Goal: Task Accomplishment & Management: Manage account settings

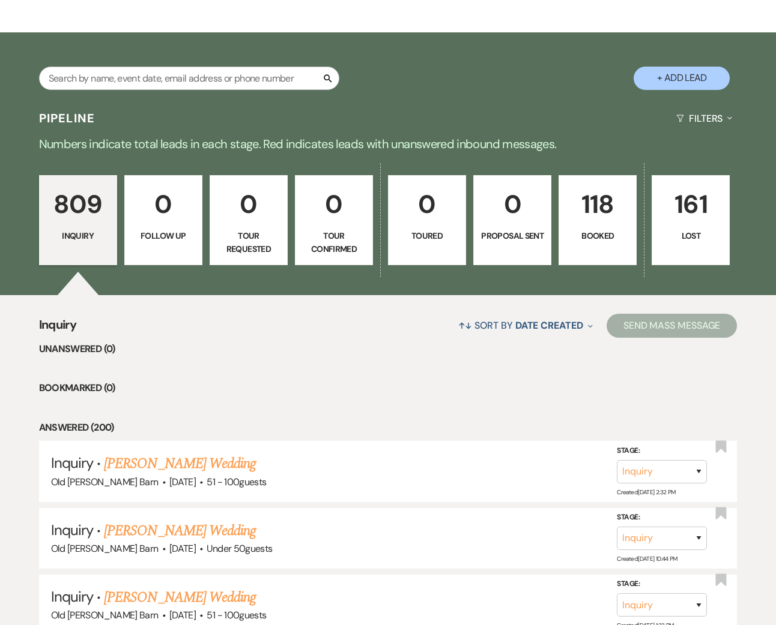
scroll to position [169, 0]
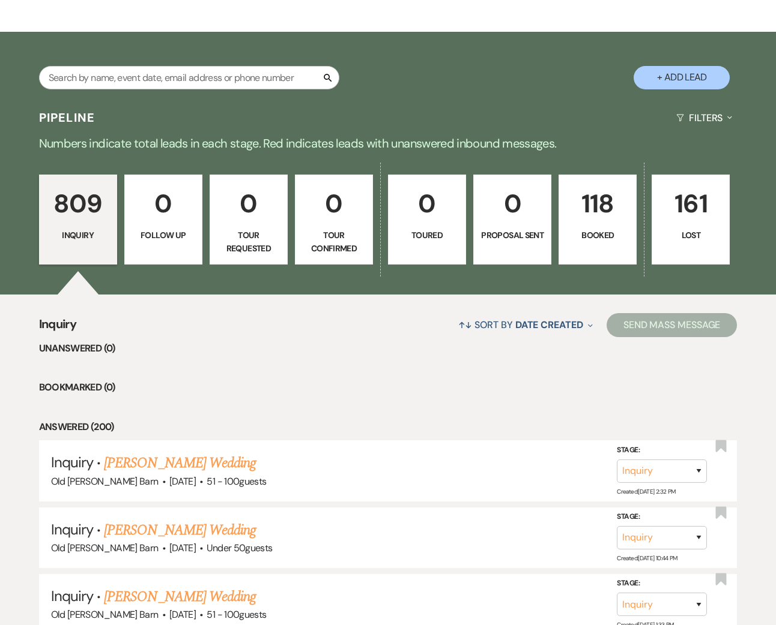
click at [600, 250] on link "118 Booked" at bounding box center [597, 220] width 78 height 90
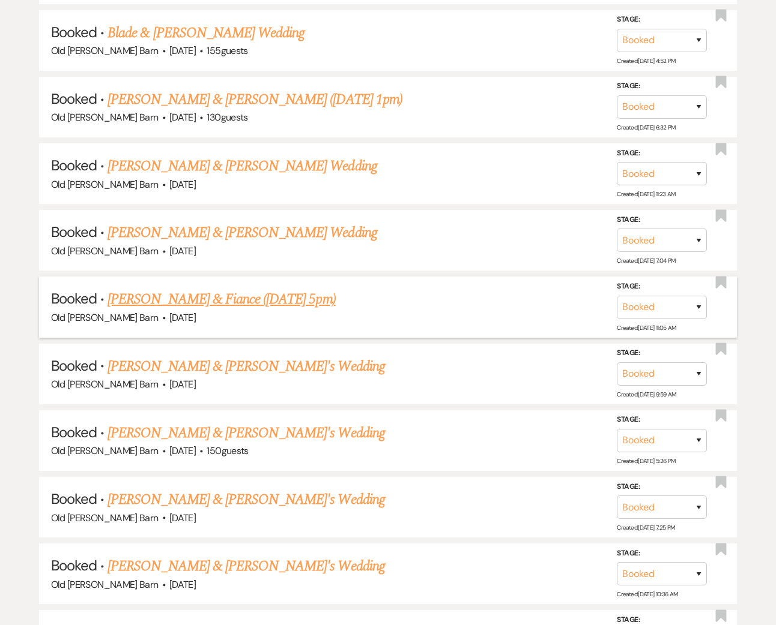
scroll to position [993, 0]
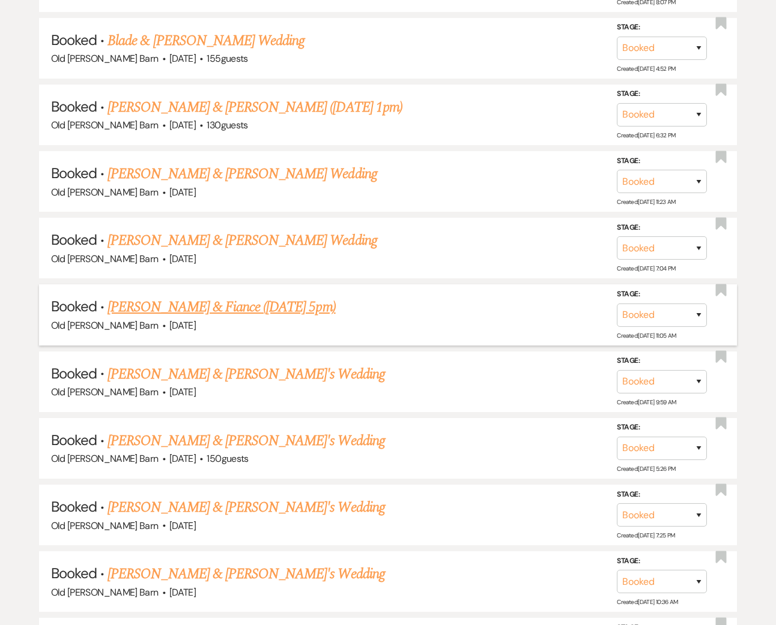
click at [214, 297] on link "[PERSON_NAME] & Fiance ([DATE] 5pm)" at bounding box center [220, 308] width 227 height 22
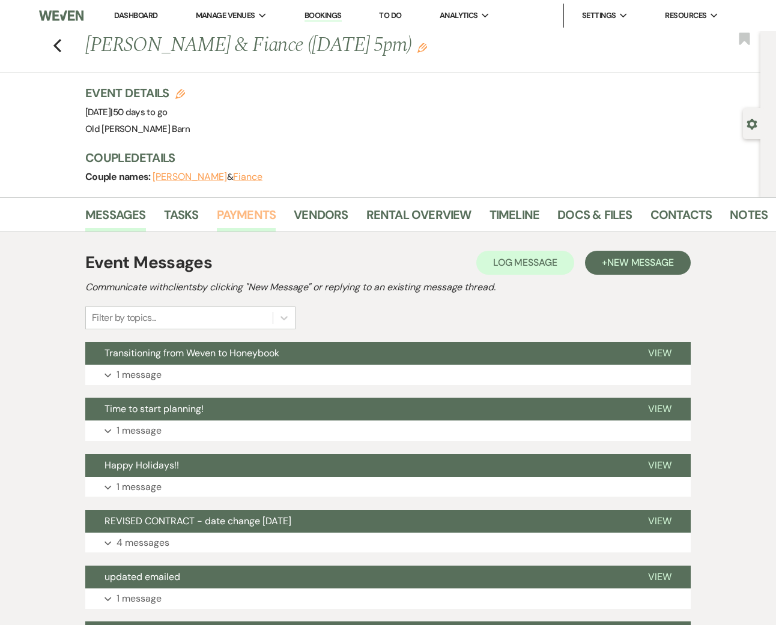
click at [249, 216] on link "Payments" at bounding box center [246, 218] width 59 height 26
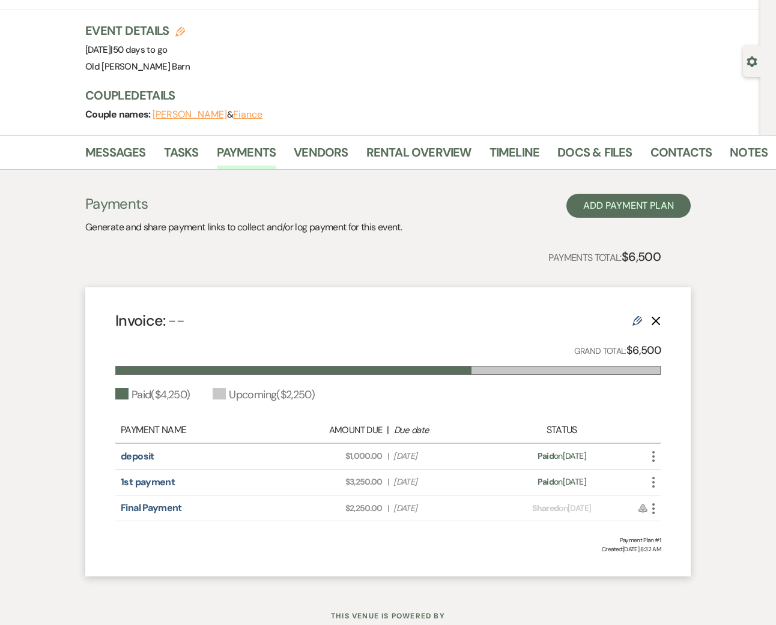
scroll to position [61, 0]
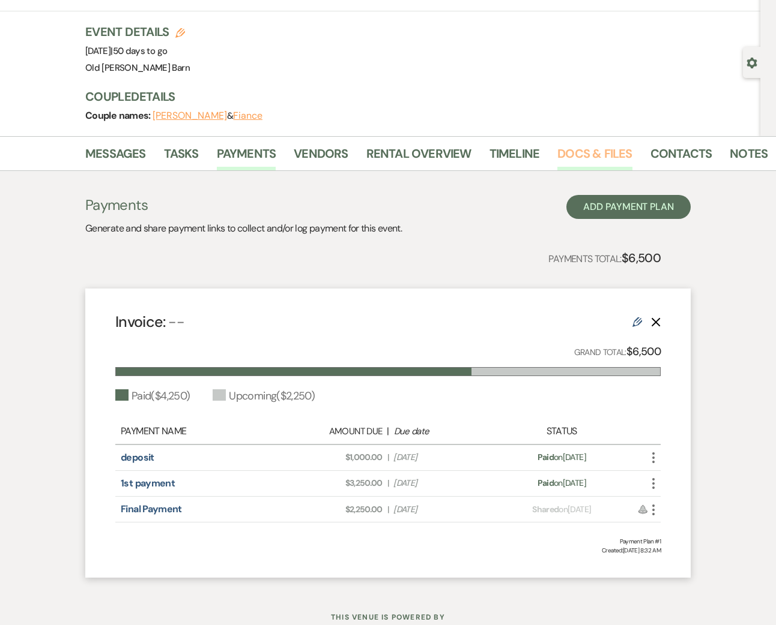
click at [582, 154] on link "Docs & Files" at bounding box center [594, 157] width 74 height 26
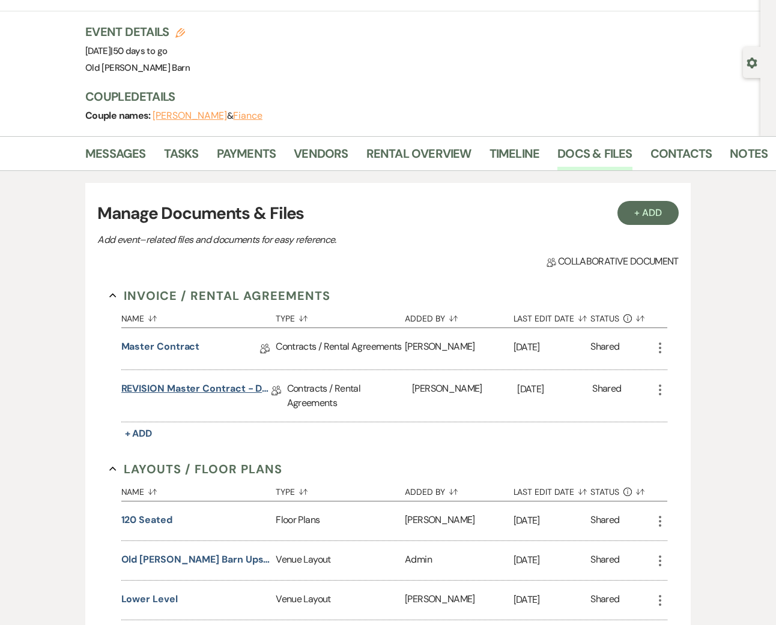
click at [206, 388] on link "REVISION Master Contract - date change" at bounding box center [196, 391] width 150 height 19
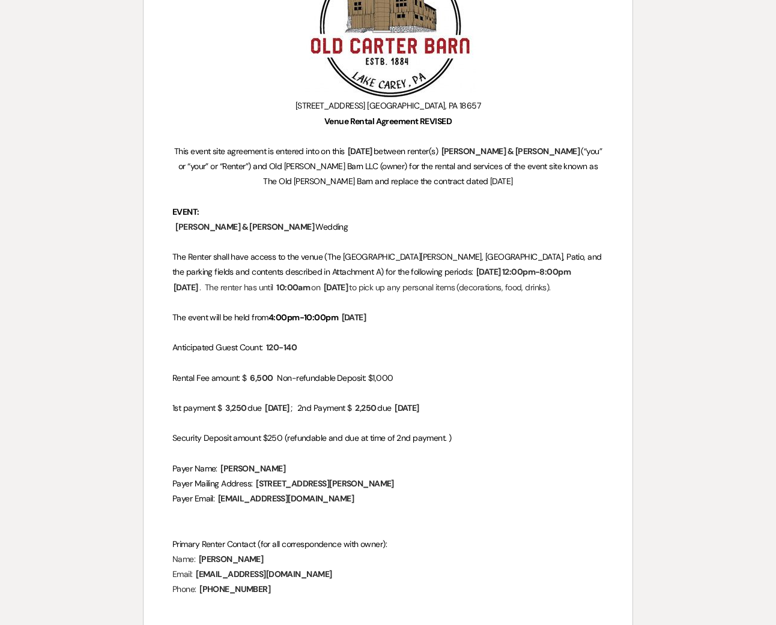
scroll to position [253, 0]
